Goal: Information Seeking & Learning: Learn about a topic

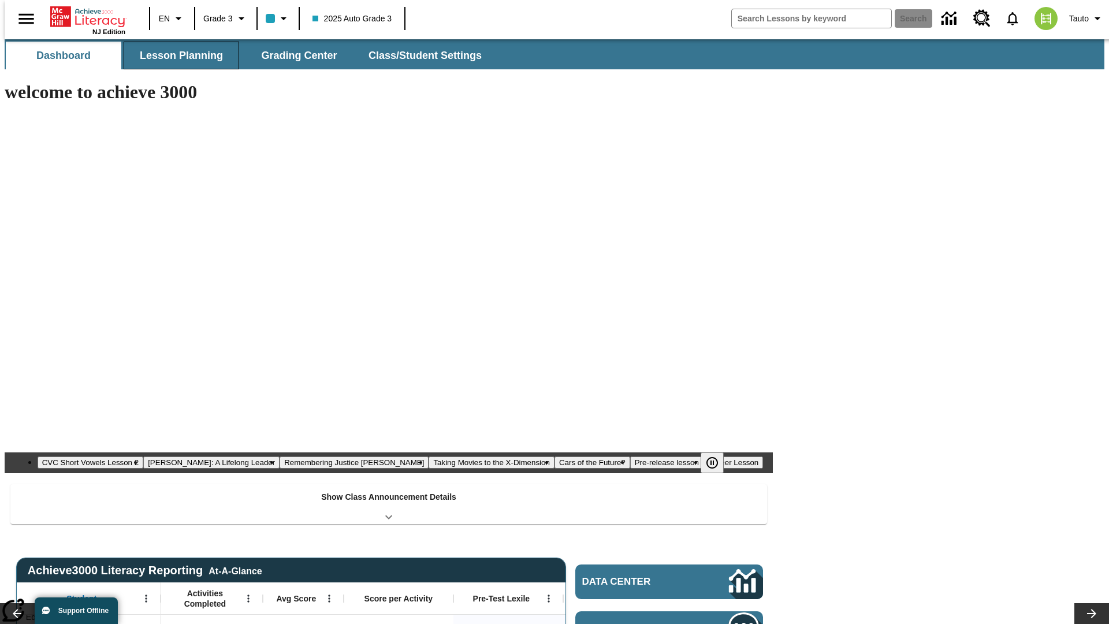
click at [177, 55] on button "Lesson Planning" at bounding box center [182, 56] width 116 height 28
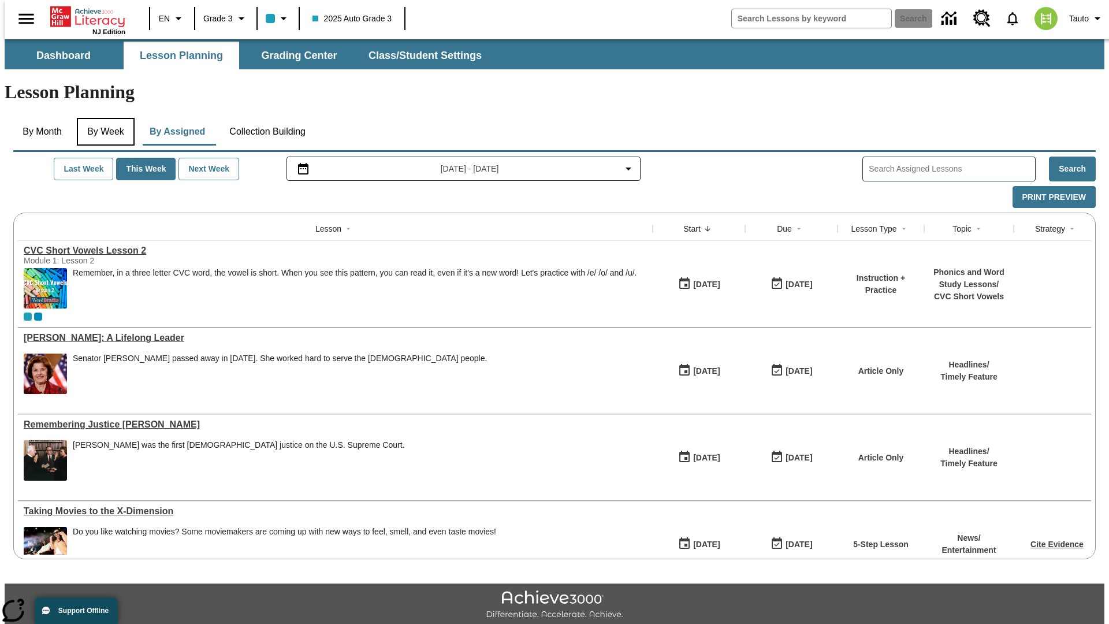
click at [103, 118] on button "By Week" at bounding box center [106, 132] width 58 height 28
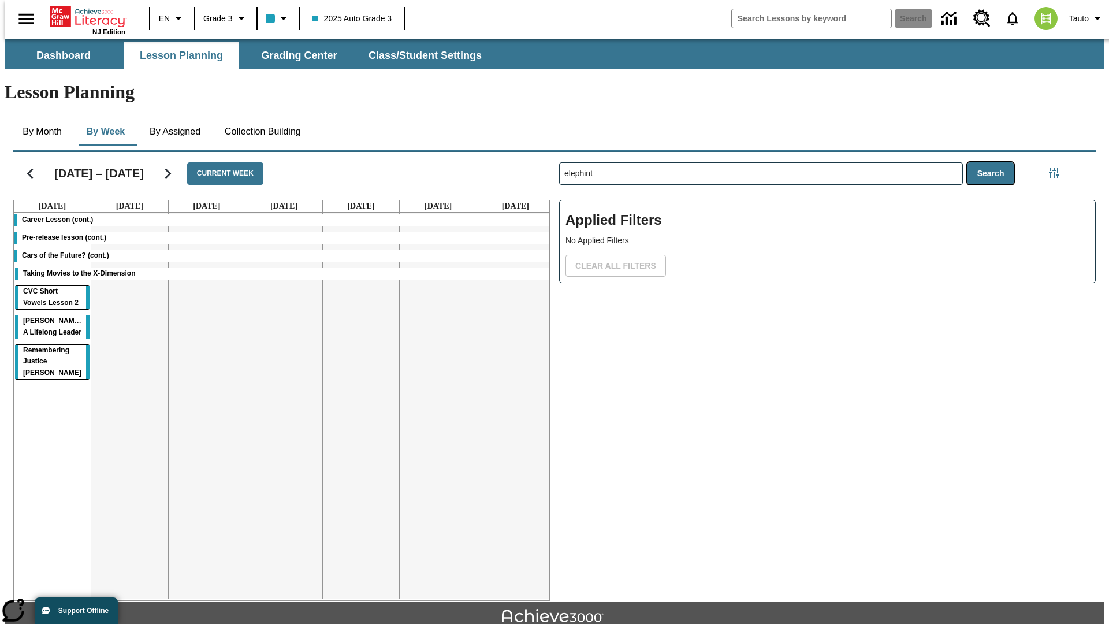
click at [993, 162] on button "Search" at bounding box center [990, 173] width 47 height 23
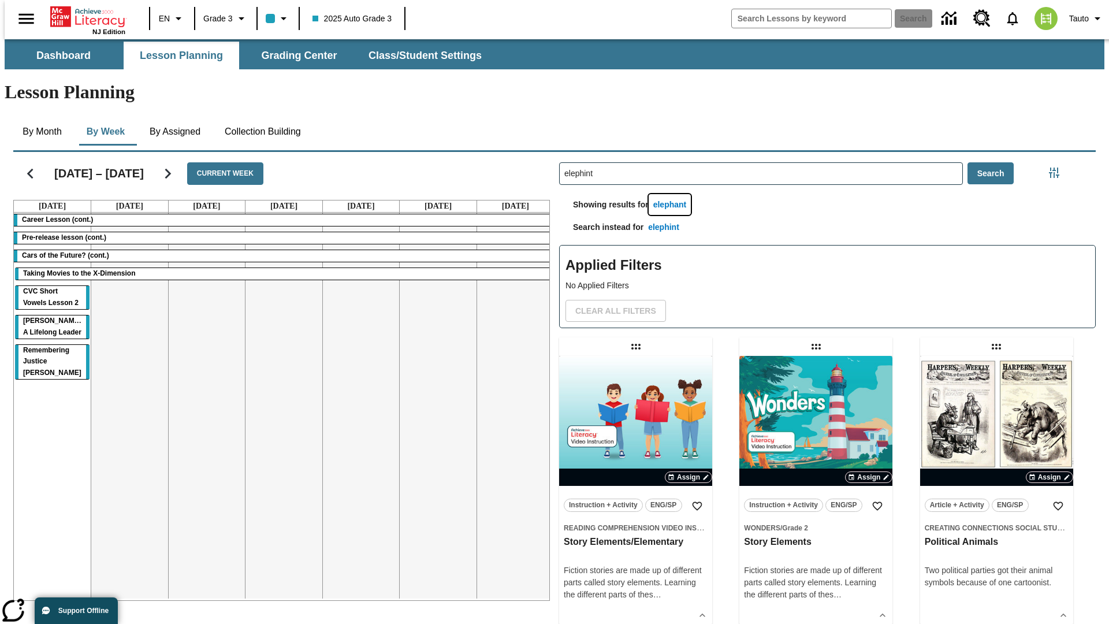
click at [672, 194] on button "elephant" at bounding box center [670, 204] width 43 height 21
type input "elephant"
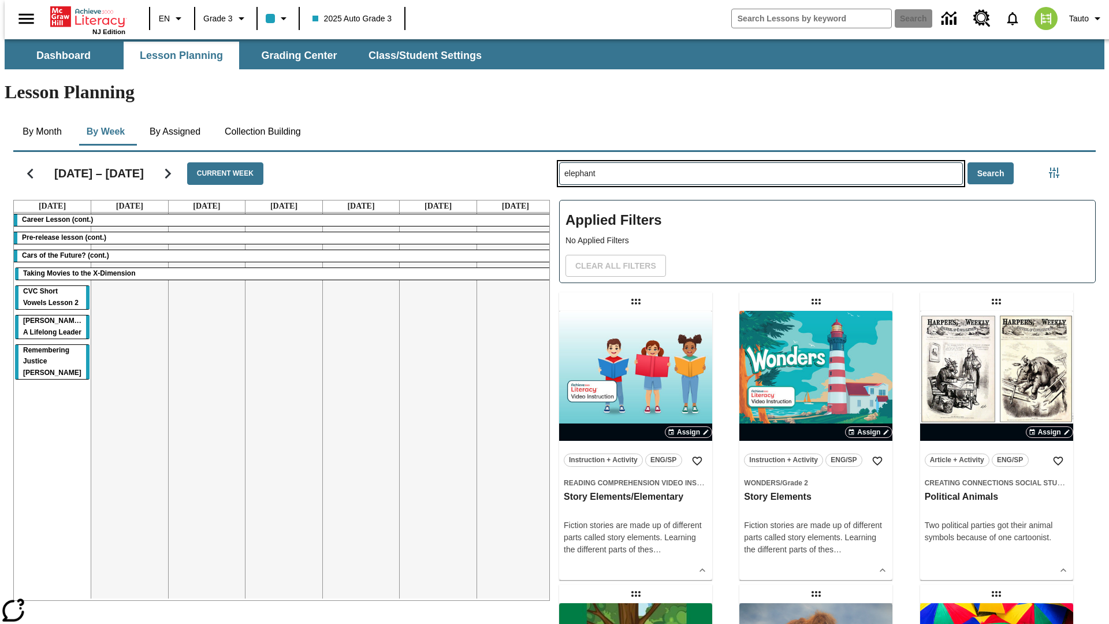
type input "elephint"
